Goal: Information Seeking & Learning: Find specific fact

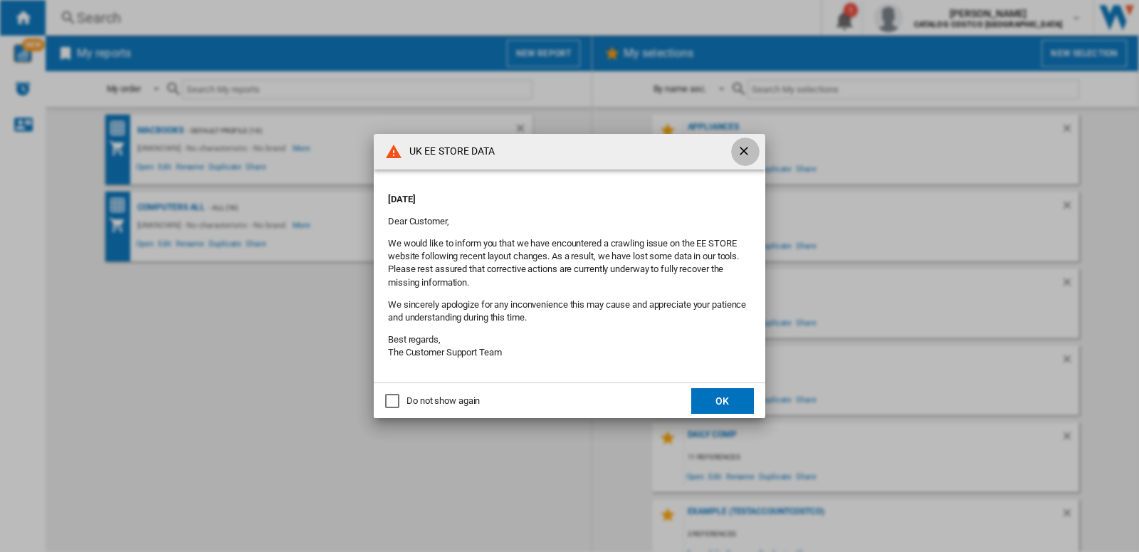
click at [743, 149] on ng-md-icon "getI18NText('BUTTONS.CLOSE_DIALOG')" at bounding box center [745, 152] width 17 height 17
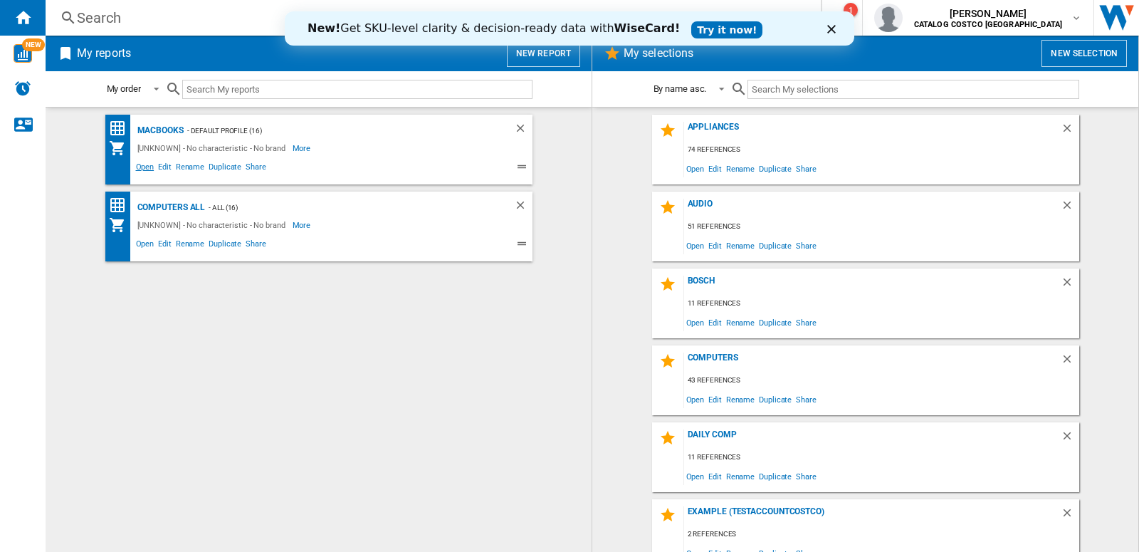
click at [144, 169] on span "Open" at bounding box center [145, 168] width 23 height 17
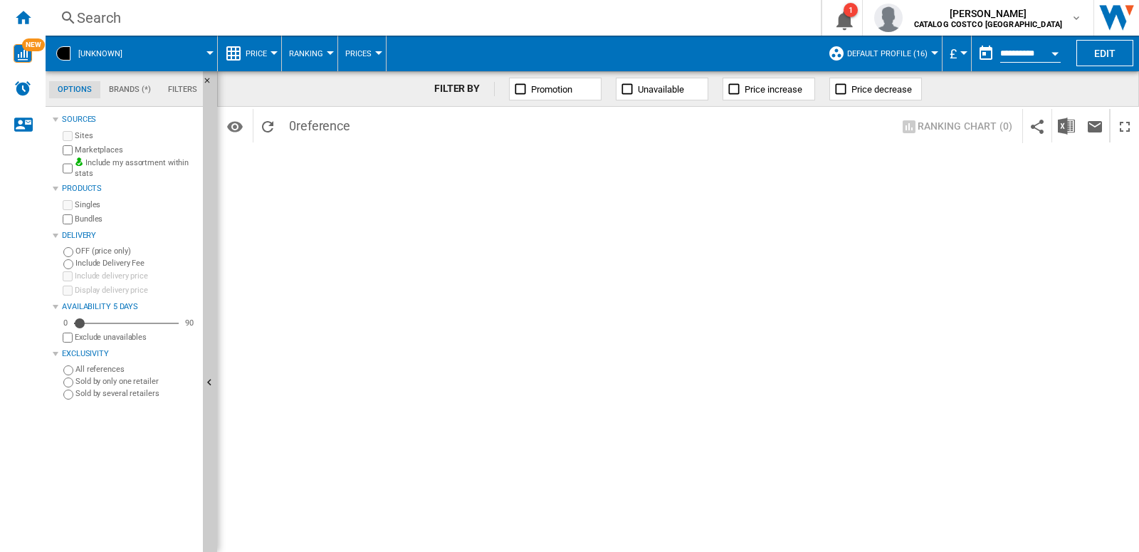
click at [112, 19] on div "Search" at bounding box center [430, 18] width 707 height 20
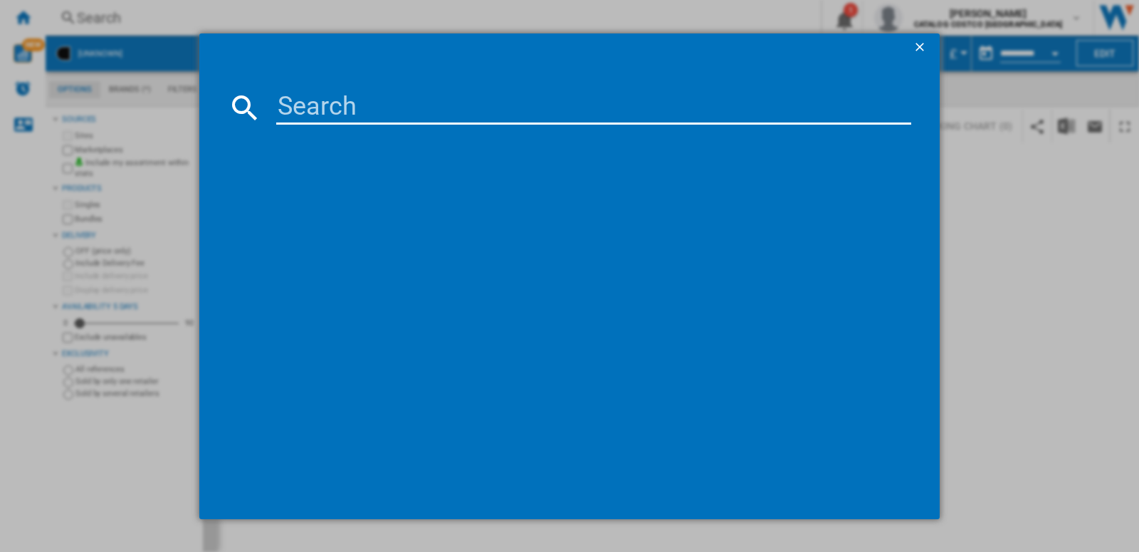
click at [364, 102] on input at bounding box center [593, 107] width 635 height 34
paste input "BOSCH BBH3230GB BLACK"
type input "BOSCH BBH3230GB BLACK"
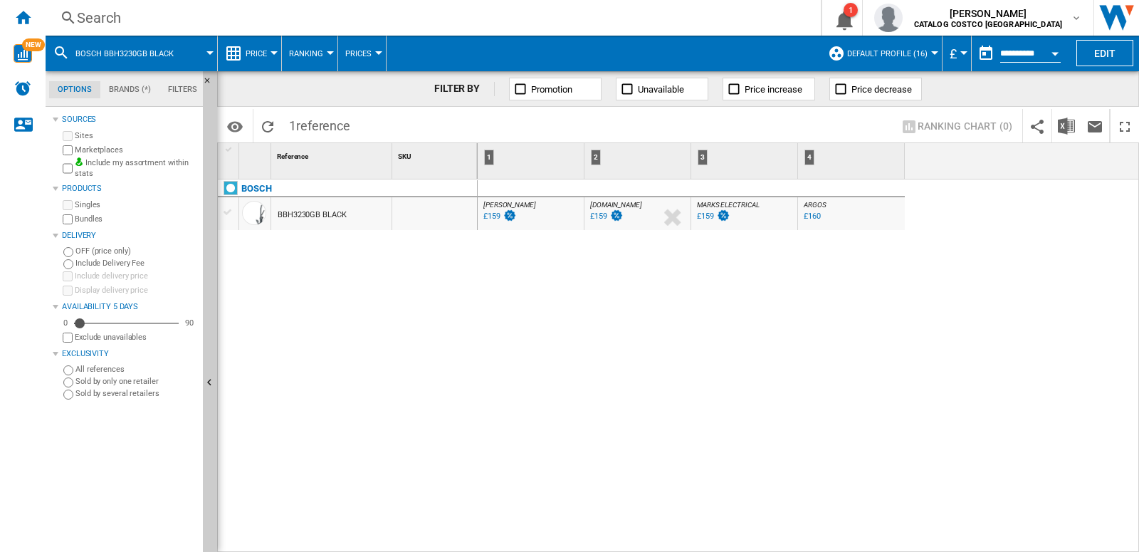
click at [931, 51] on div at bounding box center [934, 53] width 7 height 4
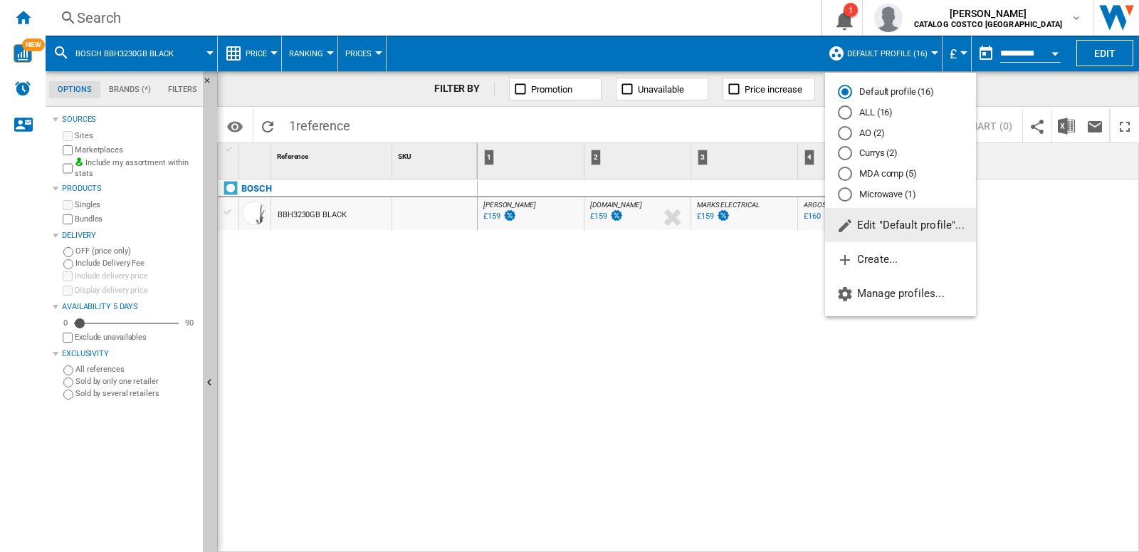
click at [866, 118] on md-radio-button "ALL (16)" at bounding box center [900, 113] width 125 height 14
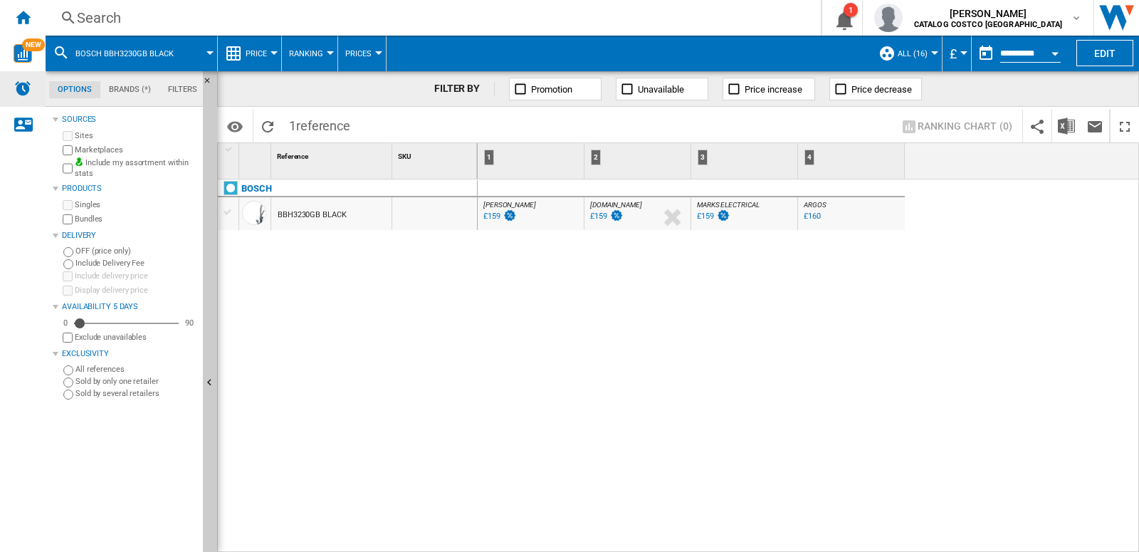
click at [23, 92] on img "Alerts" at bounding box center [22, 88] width 17 height 17
